Goal: Task Accomplishment & Management: Complete application form

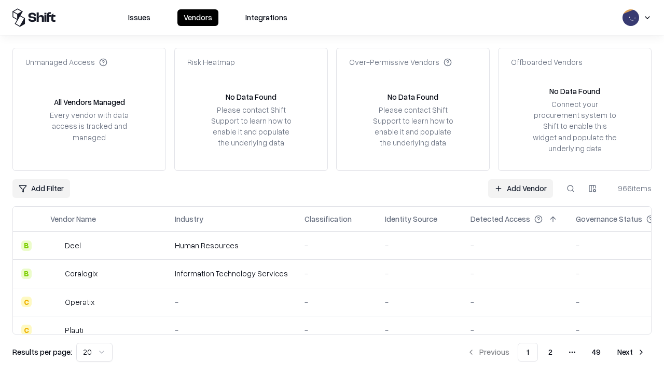
click at [521, 188] on link "Add Vendor" at bounding box center [520, 188] width 65 height 19
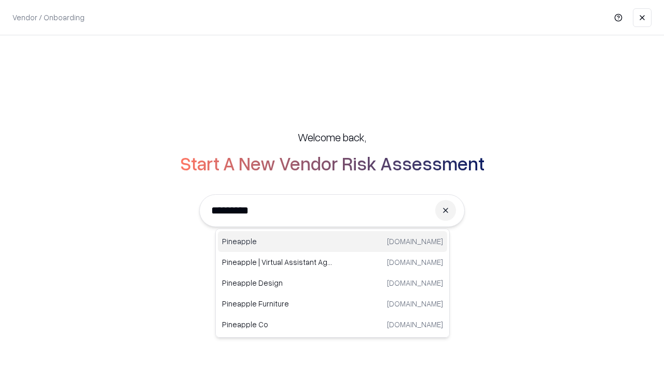
click at [333, 241] on div "Pineapple [DOMAIN_NAME]" at bounding box center [332, 241] width 229 height 21
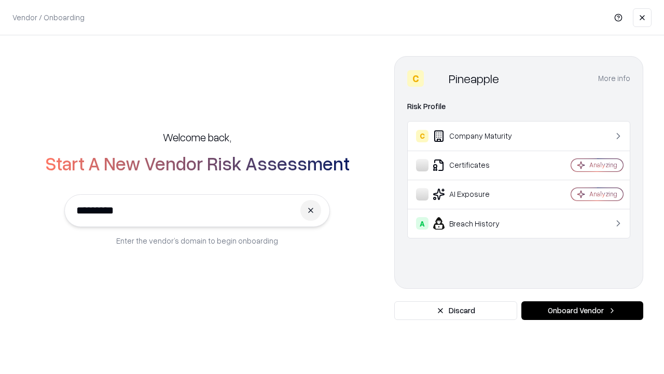
type input "*********"
click at [582, 310] on button "Onboard Vendor" at bounding box center [583, 310] width 122 height 19
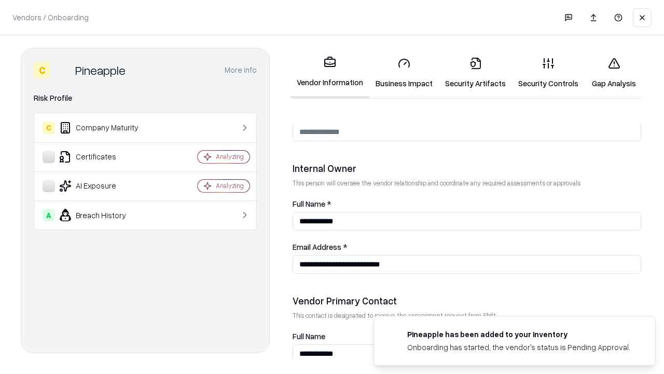
scroll to position [538, 0]
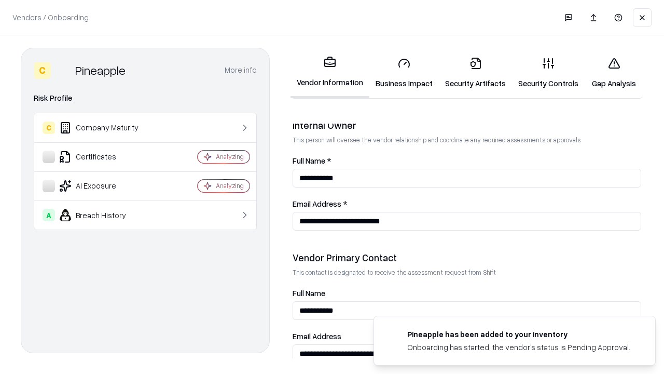
click at [404, 73] on link "Business Impact" at bounding box center [405, 73] width 70 height 48
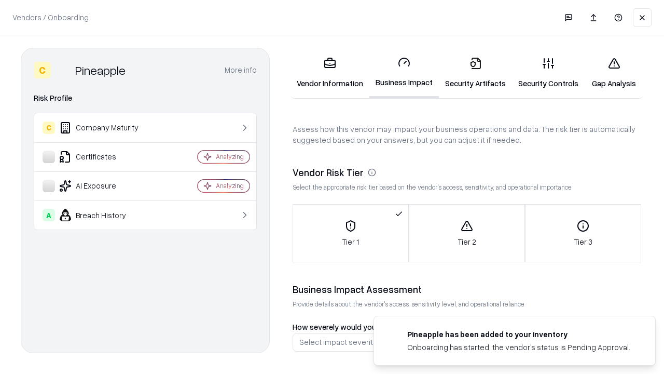
click at [475, 73] on link "Security Artifacts" at bounding box center [475, 73] width 73 height 48
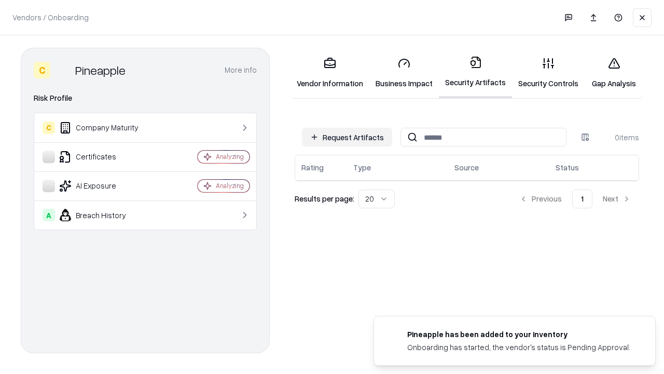
click at [347, 137] on button "Request Artifacts" at bounding box center [347, 137] width 90 height 19
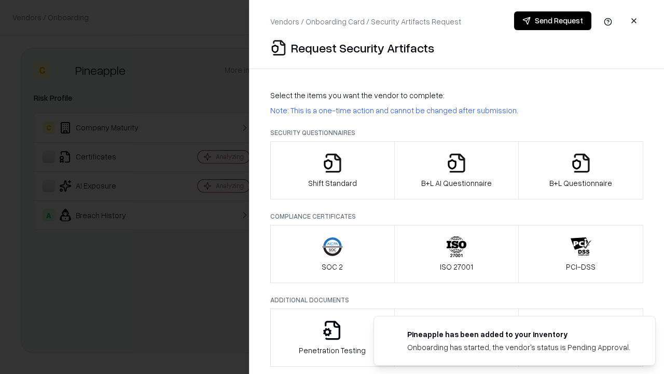
click at [332, 170] on icon "button" at bounding box center [332, 163] width 21 height 21
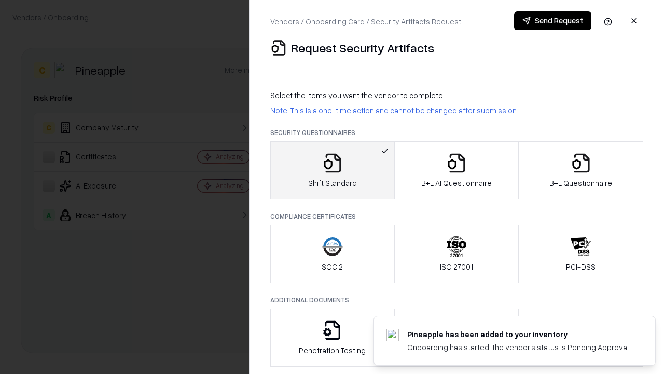
click at [553, 21] on button "Send Request" at bounding box center [552, 20] width 77 height 19
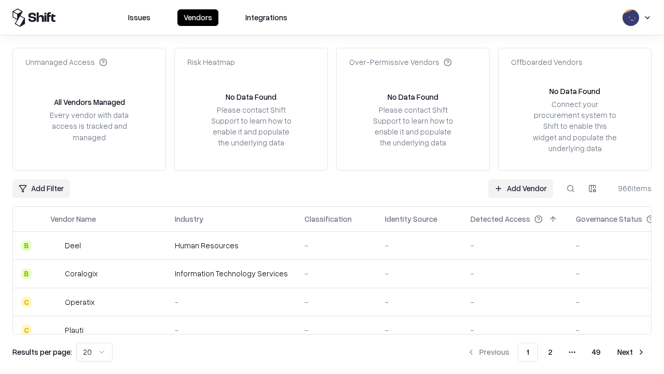
click at [571, 188] on button at bounding box center [571, 188] width 19 height 19
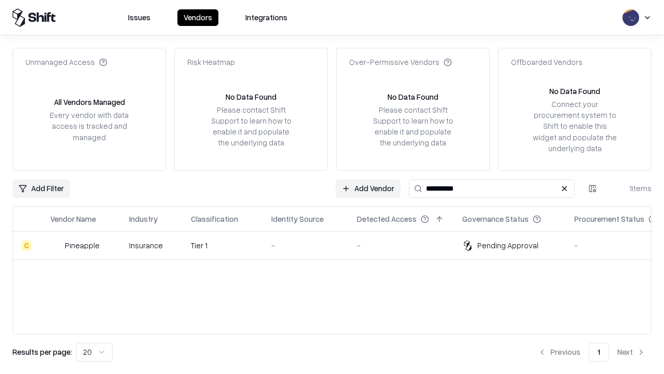
type input "*********"
click at [338, 245] on div "-" at bounding box center [305, 245] width 69 height 11
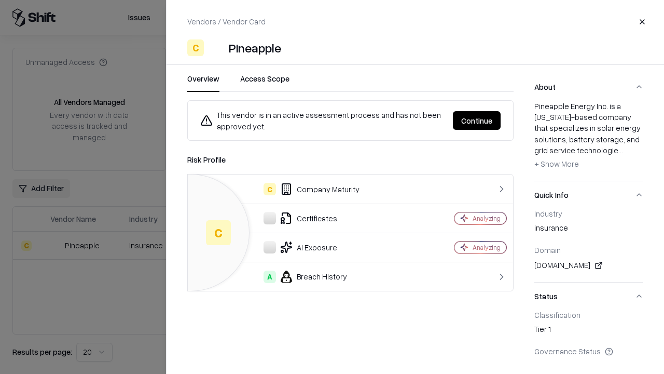
click at [477, 120] on button "Continue" at bounding box center [477, 120] width 48 height 19
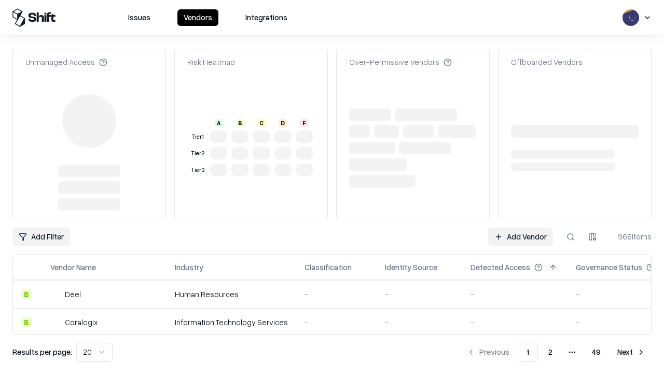
click at [521, 227] on link "Add Vendor" at bounding box center [520, 236] width 65 height 19
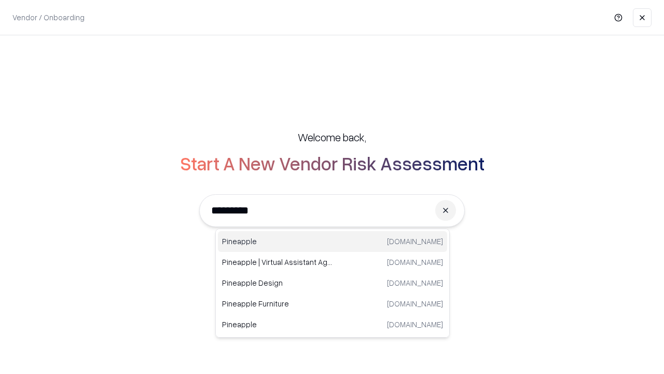
click at [333, 241] on div "Pineapple [DOMAIN_NAME]" at bounding box center [332, 241] width 229 height 21
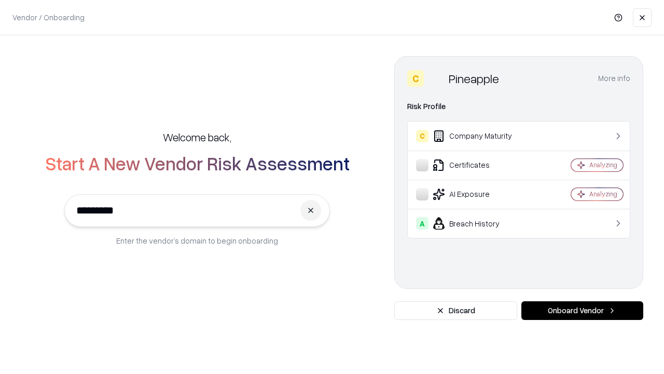
type input "*********"
click at [582, 310] on button "Onboard Vendor" at bounding box center [583, 310] width 122 height 19
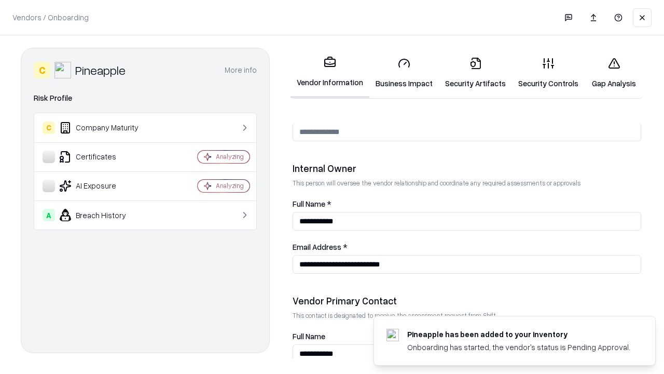
scroll to position [538, 0]
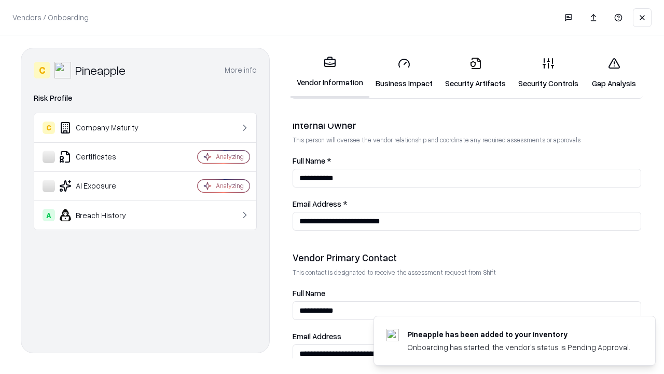
click at [614, 73] on link "Gap Analysis" at bounding box center [614, 73] width 59 height 48
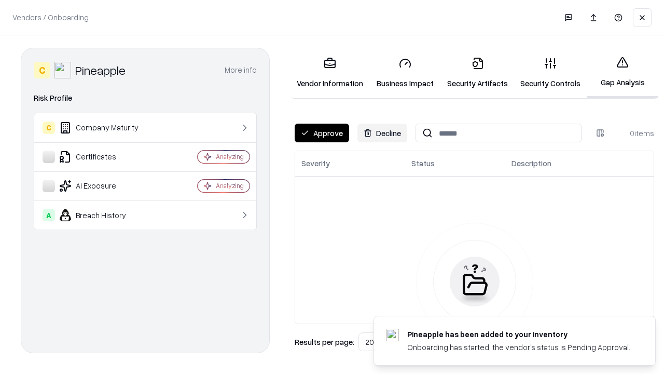
click at [322, 133] on button "Approve" at bounding box center [322, 133] width 55 height 19
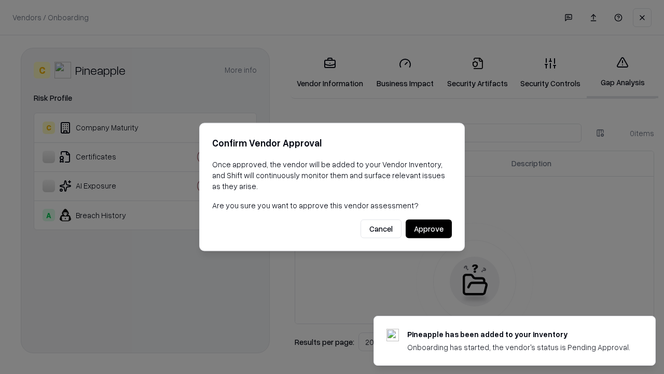
click at [429, 228] on button "Approve" at bounding box center [429, 229] width 46 height 19
